Goal: Transaction & Acquisition: Purchase product/service

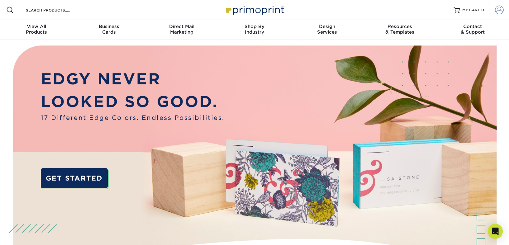
click at [498, 12] on span at bounding box center [499, 10] width 9 height 9
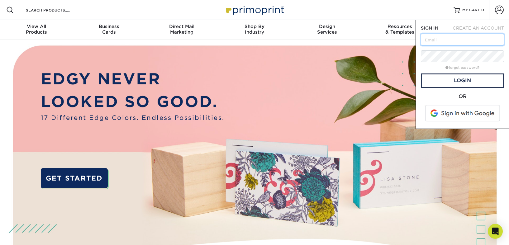
click at [429, 40] on input "text" at bounding box center [462, 40] width 83 height 12
type input "mike@donnellycreative.com"
click at [470, 81] on link "Login" at bounding box center [462, 80] width 83 height 14
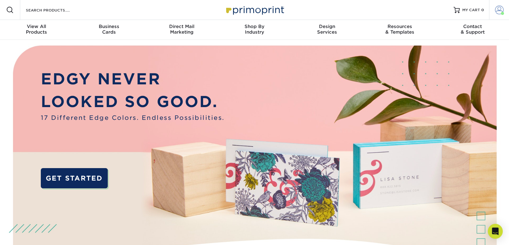
click at [498, 10] on span at bounding box center [499, 10] width 9 height 9
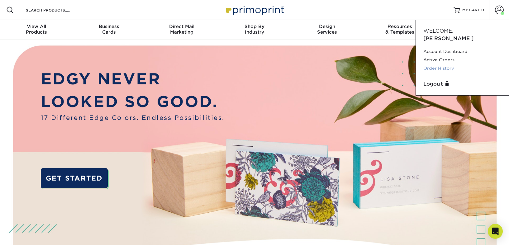
click at [440, 64] on link "Order History" at bounding box center [462, 68] width 78 height 8
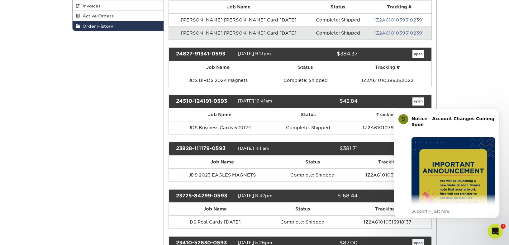
scroll to position [122, 0]
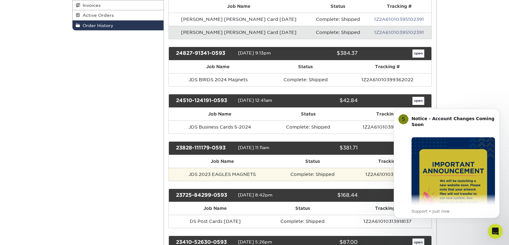
click at [268, 173] on td "JDS 2023 EAGLES MAGNETS" at bounding box center [222, 174] width 107 height 13
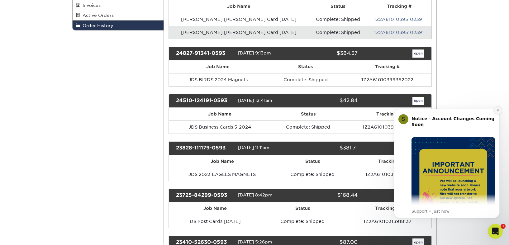
click at [498, 111] on icon "Dismiss notification" at bounding box center [497, 110] width 3 height 3
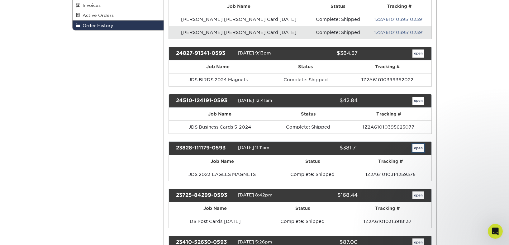
click at [420, 149] on link "open" at bounding box center [418, 148] width 12 height 8
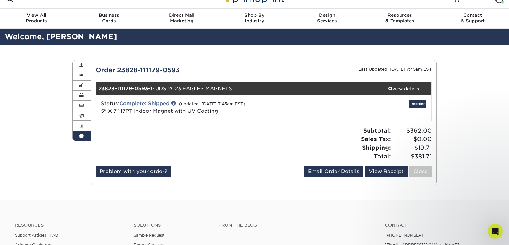
scroll to position [0, 0]
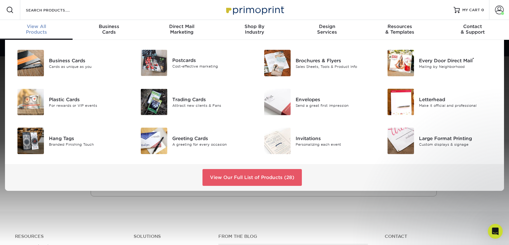
click at [34, 28] on span "View All" at bounding box center [36, 27] width 73 height 6
click at [39, 29] on span "View All" at bounding box center [36, 27] width 73 height 6
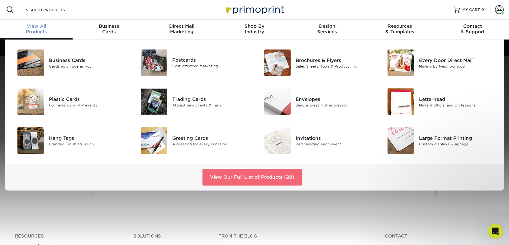
click at [255, 177] on link "View Our Full List of Products (28)" at bounding box center [251, 177] width 99 height 17
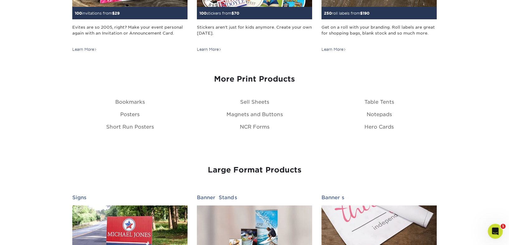
scroll to position [703, 0]
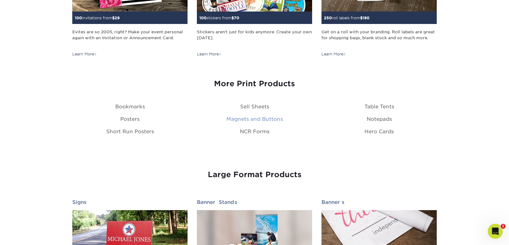
click at [250, 119] on link "Magnets and Buttons" at bounding box center [254, 119] width 56 height 6
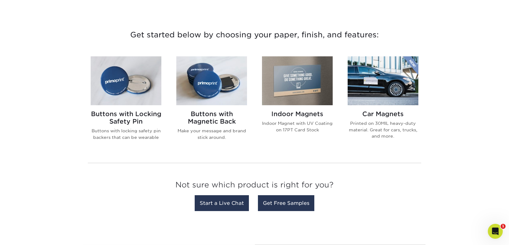
scroll to position [218, 0]
click at [291, 90] on img at bounding box center [297, 80] width 71 height 49
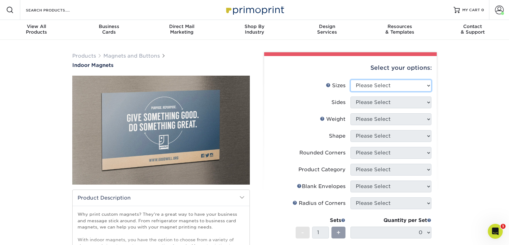
click at [380, 87] on select "Please Select 2" x 3.5" 2.5" x 3.5" 3" x 4" 3.5" x 8.5" 4" x 6" 4" x 7" 4" x 8"…" at bounding box center [390, 86] width 81 height 12
select select "5.00x7.00"
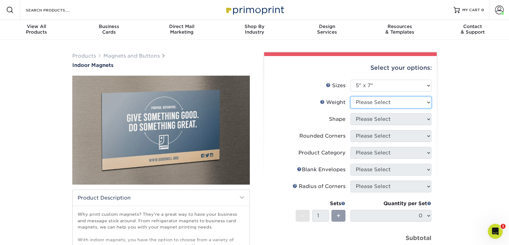
click at [377, 103] on select "Please Select MAGNET" at bounding box center [390, 103] width 81 height 12
select select "MAGNET"
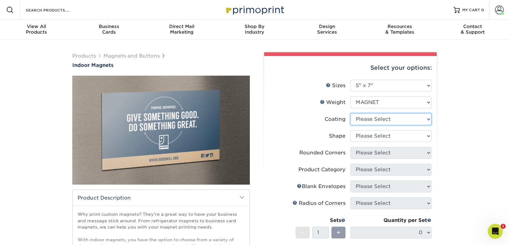
click at [375, 120] on select at bounding box center [390, 119] width 81 height 12
select select "1e8116af-acfc-44b1-83dc-8181aa338834"
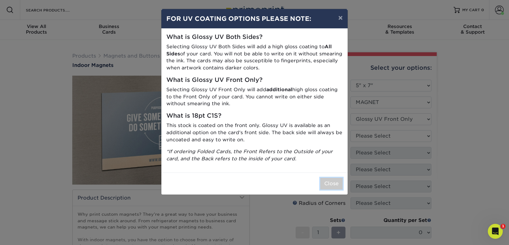
click at [333, 183] on button "Close" at bounding box center [331, 184] width 22 height 12
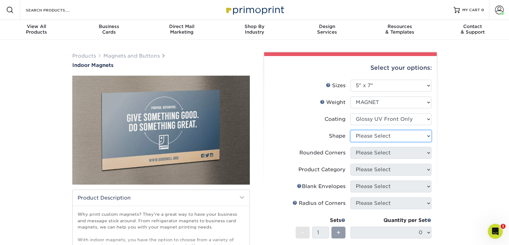
click at [384, 137] on select "Please Select Standard" at bounding box center [390, 136] width 81 height 12
select select "standard"
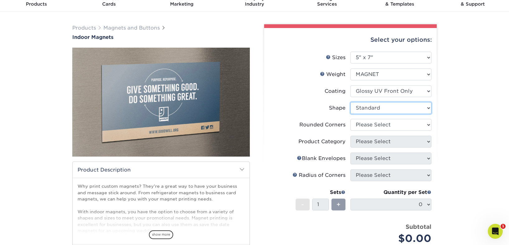
scroll to position [36, 0]
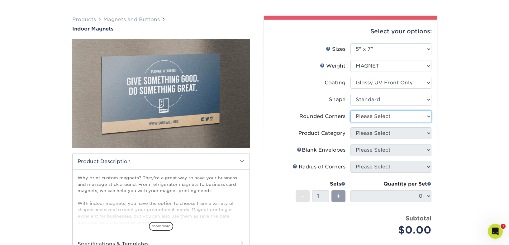
click at [374, 116] on select "Please Select Yes - Round 4 Corners No" at bounding box center [390, 117] width 81 height 12
select select "0"
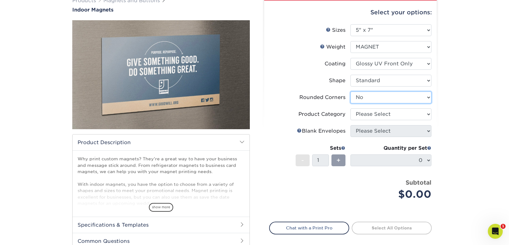
scroll to position [56, 0]
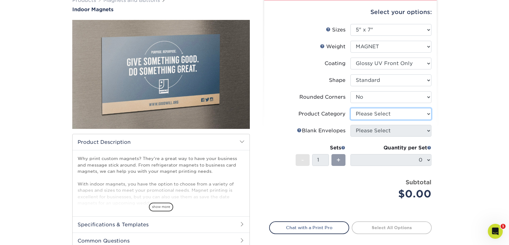
click at [381, 115] on select "Please Select" at bounding box center [390, 114] width 81 height 12
click at [404, 115] on select "Please Select" at bounding box center [390, 114] width 81 height 12
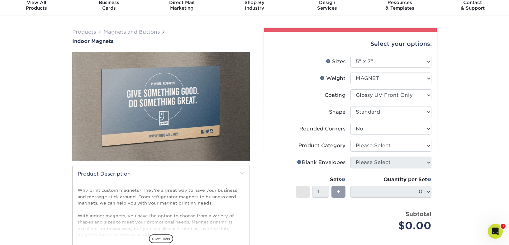
scroll to position [26, 0]
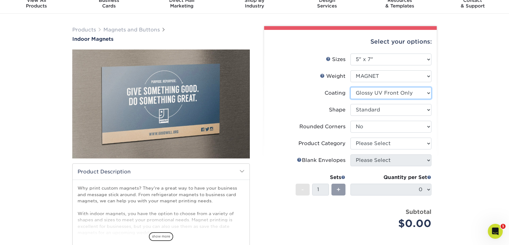
click at [412, 96] on select at bounding box center [390, 93] width 81 height 12
select select "-1"
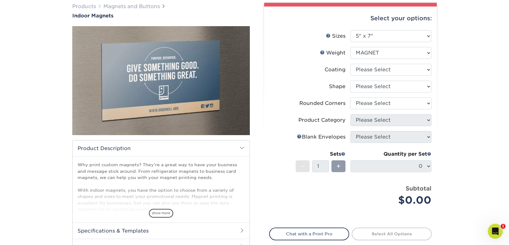
scroll to position [0, 0]
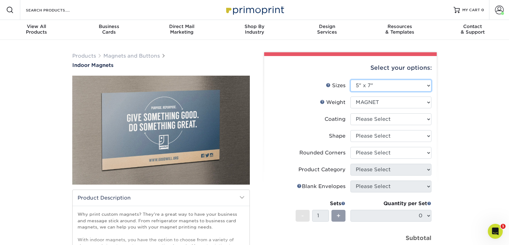
click at [390, 86] on select "Please Select 2" x 3.5" 2.5" x 3.5" 3" x 4" 3.5" x 8.5" 4" x 6" 4" x 7" 4" x 8"…" at bounding box center [390, 86] width 81 height 12
click at [380, 102] on select "Please Select MAGNET" at bounding box center [390, 103] width 81 height 12
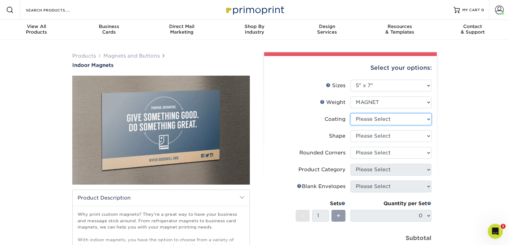
click at [385, 119] on select at bounding box center [390, 119] width 81 height 12
select select "1e8116af-acfc-44b1-83dc-8181aa338834"
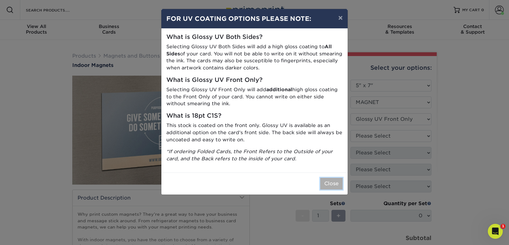
click at [333, 184] on button "Close" at bounding box center [331, 184] width 22 height 12
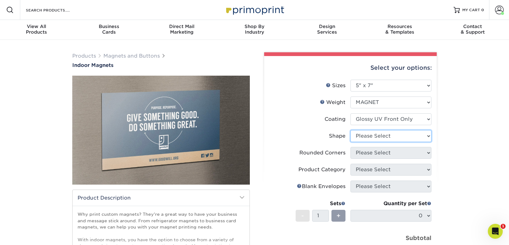
click at [402, 136] on select "Please Select Standard" at bounding box center [390, 136] width 81 height 12
select select "standard"
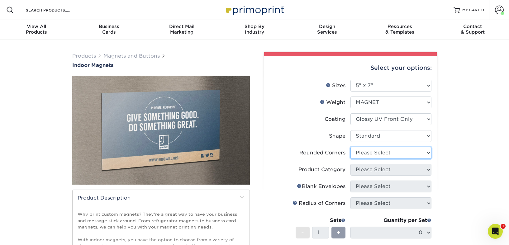
click at [417, 154] on select "Please Select Yes - Round 4 Corners No" at bounding box center [390, 153] width 81 height 12
select select "0"
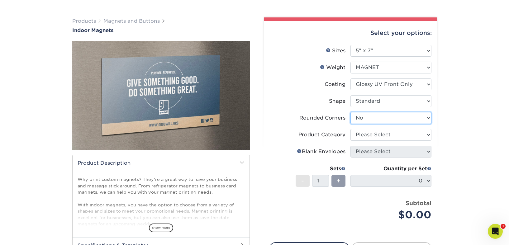
scroll to position [35, 0]
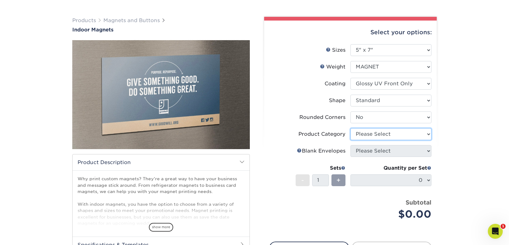
click at [424, 135] on select "Please Select" at bounding box center [390, 134] width 81 height 12
click at [439, 180] on div "Select your options: Sizes Help Sizes Please Select 2" x 3.5" 2.5" x 3.5"" at bounding box center [347, 157] width 187 height 280
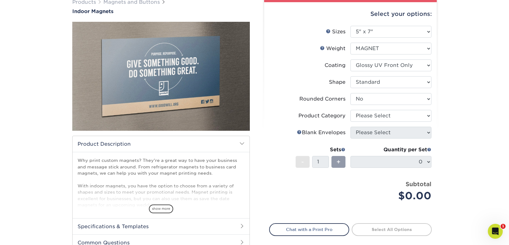
scroll to position [49, 0]
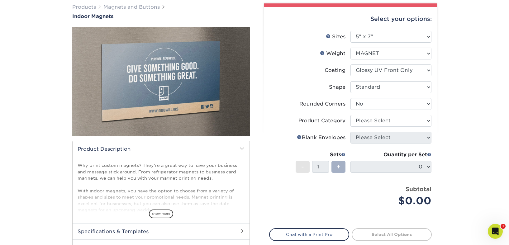
click at [339, 166] on span "+" at bounding box center [338, 166] width 4 height 9
click at [339, 168] on span "+" at bounding box center [338, 166] width 4 height 9
drag, startPoint x: 338, startPoint y: 168, endPoint x: 309, endPoint y: 167, distance: 28.6
click at [338, 168] on span "+" at bounding box center [338, 166] width 4 height 9
click at [304, 168] on span "-" at bounding box center [302, 166] width 3 height 9
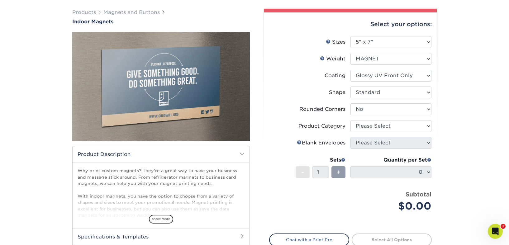
scroll to position [0, 0]
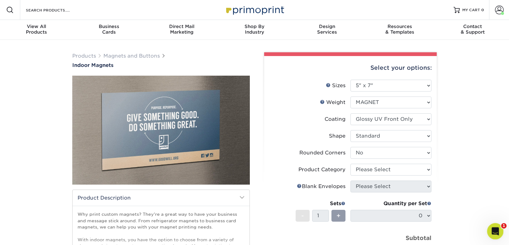
click at [496, 231] on icon "Open Intercom Messenger" at bounding box center [494, 230] width 10 height 10
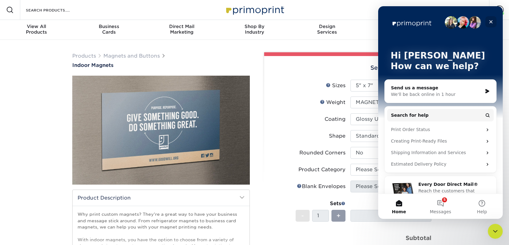
click at [491, 22] on icon "Close" at bounding box center [490, 21] width 3 height 3
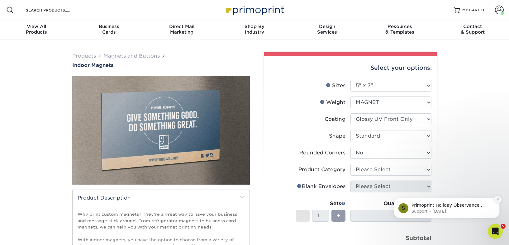
click at [498, 200] on icon "Dismiss notification" at bounding box center [497, 199] width 2 height 2
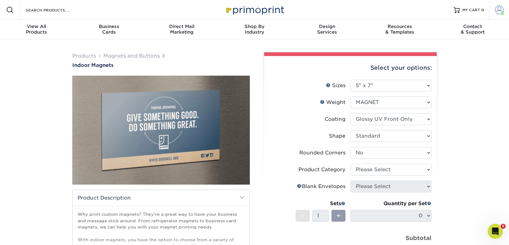
click at [502, 11] on span at bounding box center [499, 10] width 9 height 9
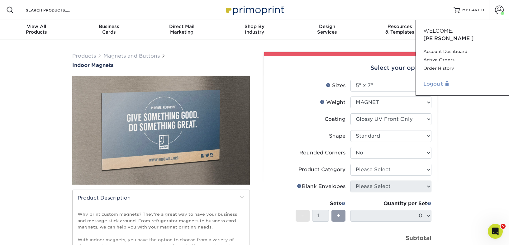
click at [433, 80] on link "Logout" at bounding box center [462, 83] width 78 height 7
